Goal: Go to known website: Go to known website

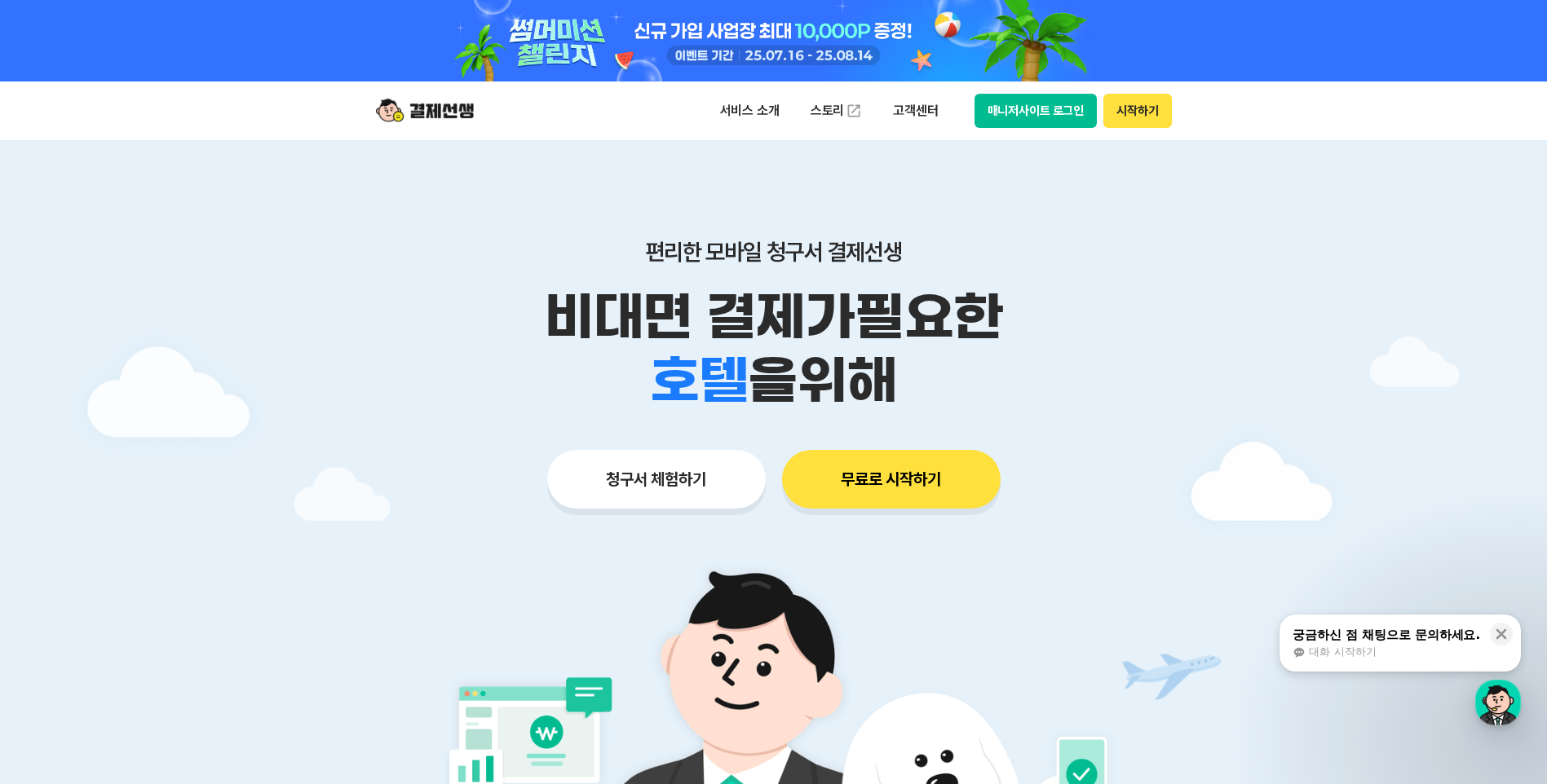
click at [1051, 119] on button "매니저사이트 로그인" at bounding box center [1036, 110] width 123 height 34
click at [1069, 108] on button "매니저사이트 로그인" at bounding box center [1036, 110] width 123 height 34
click at [1067, 110] on button "매니저사이트 로그인" at bounding box center [1036, 110] width 123 height 34
click at [1083, 101] on button "매니저사이트 로그인" at bounding box center [1036, 110] width 123 height 34
click at [1061, 116] on button "매니저사이트 로그인" at bounding box center [1036, 110] width 123 height 34
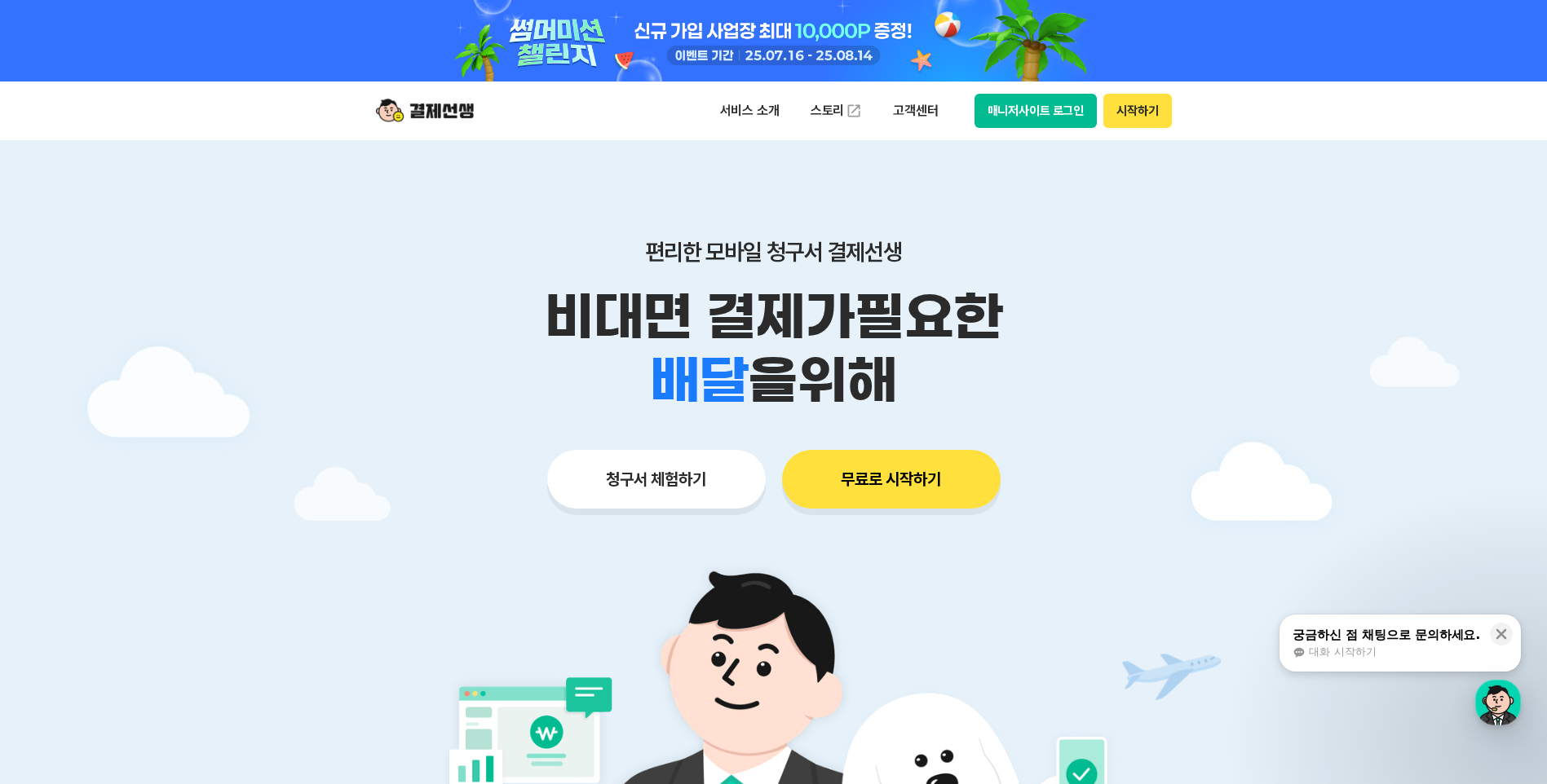
click at [975, 93] on button "매니저사이트 로그인" at bounding box center [1036, 110] width 123 height 34
click at [1035, 110] on button "매니저사이트 로그인" at bounding box center [1036, 110] width 123 height 34
click at [1047, 110] on button "매니저사이트 로그인" at bounding box center [1036, 110] width 123 height 34
